Goal: Check status

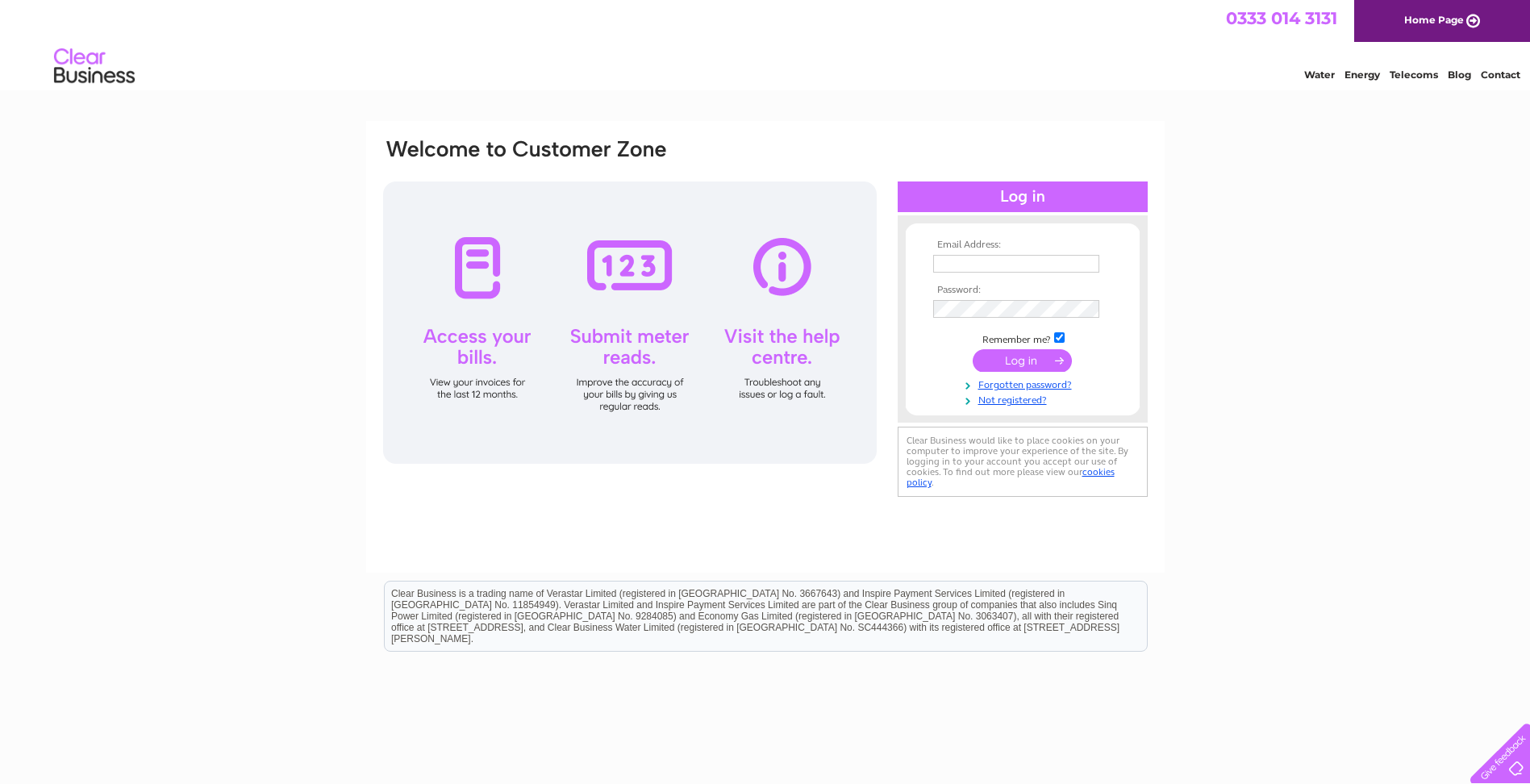
type input "[EMAIL_ADDRESS][DOMAIN_NAME]"
click at [1015, 357] on input "submit" at bounding box center [1022, 360] width 99 height 23
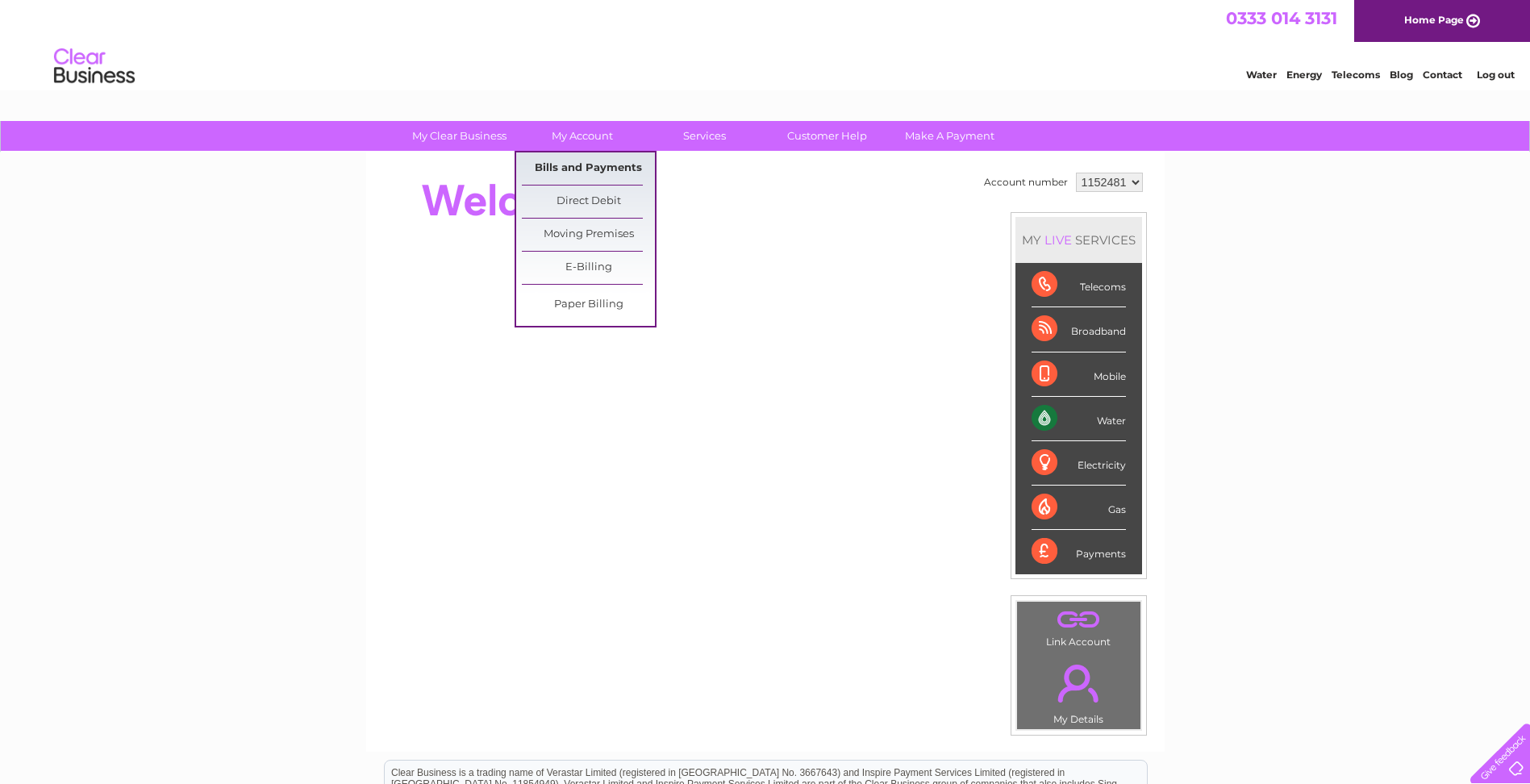
click at [582, 167] on link "Bills and Payments" at bounding box center [588, 168] width 133 height 33
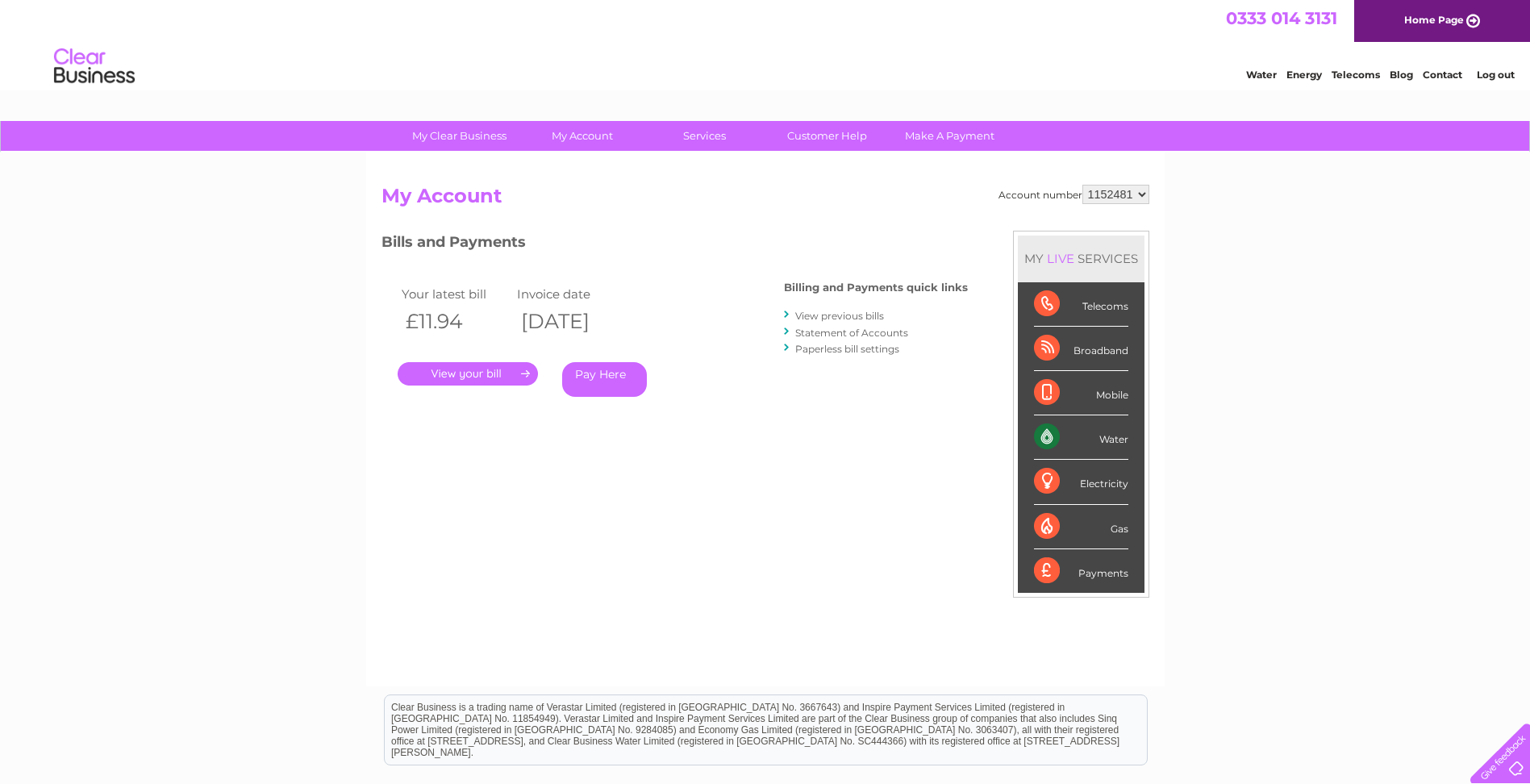
click at [467, 371] on link "." at bounding box center [468, 373] width 141 height 24
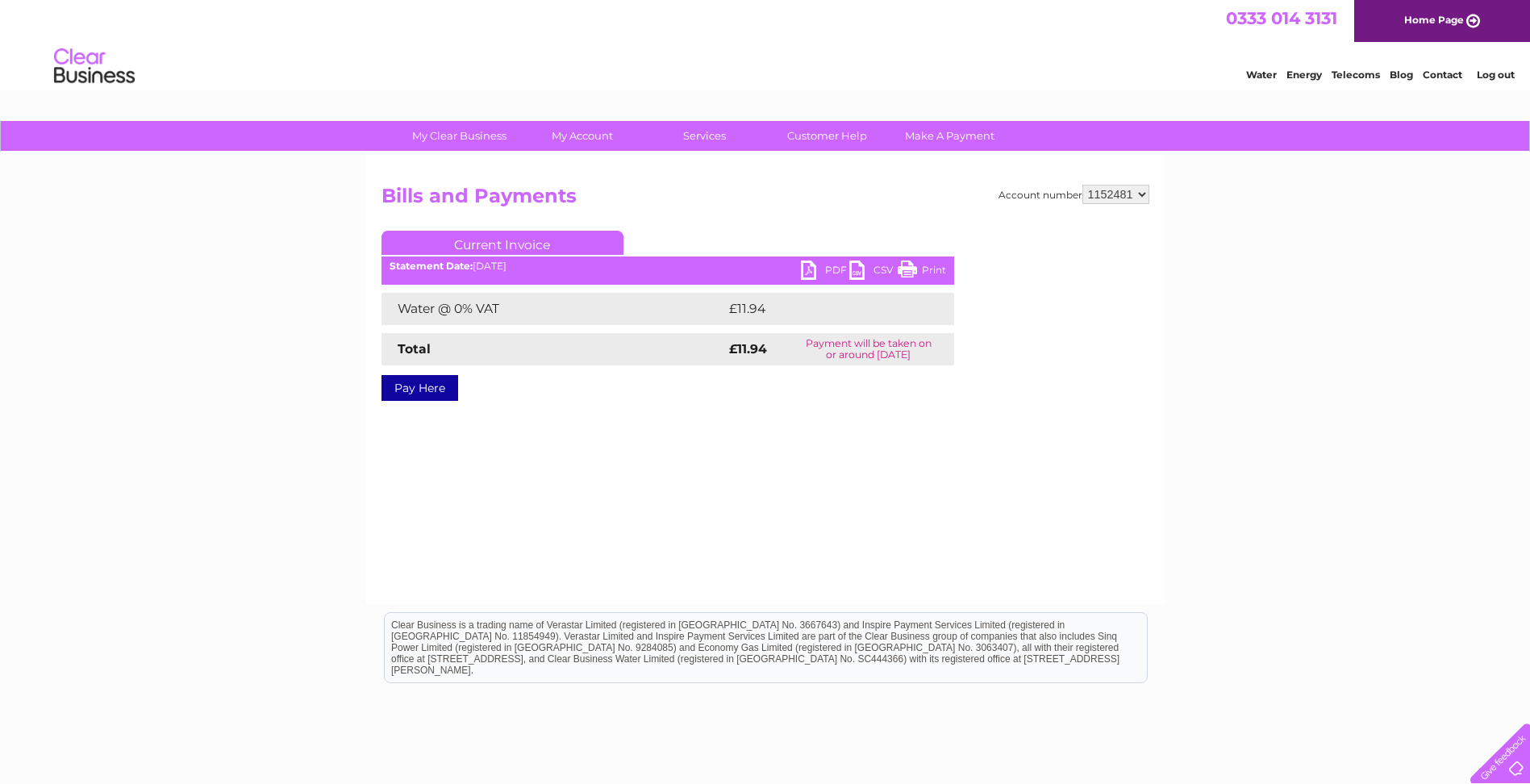
click at [813, 272] on link "PDF" at bounding box center [824, 272] width 48 height 24
